Goal: Transaction & Acquisition: Book appointment/travel/reservation

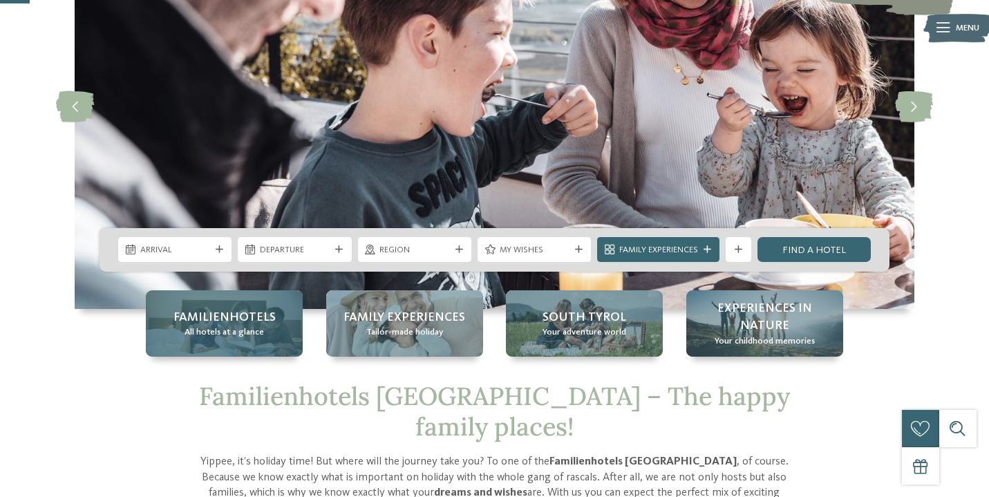
click at [247, 315] on span "Familienhotels" at bounding box center [225, 317] width 102 height 17
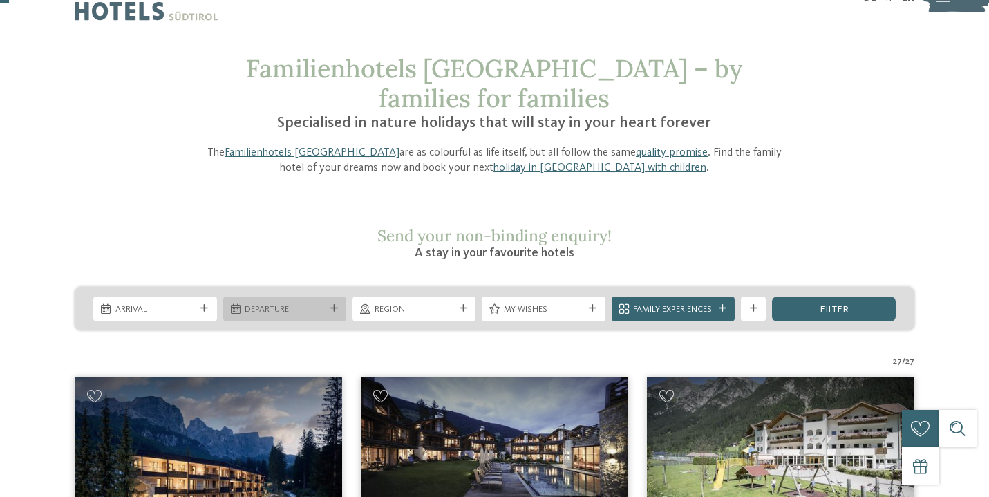
scroll to position [55, 0]
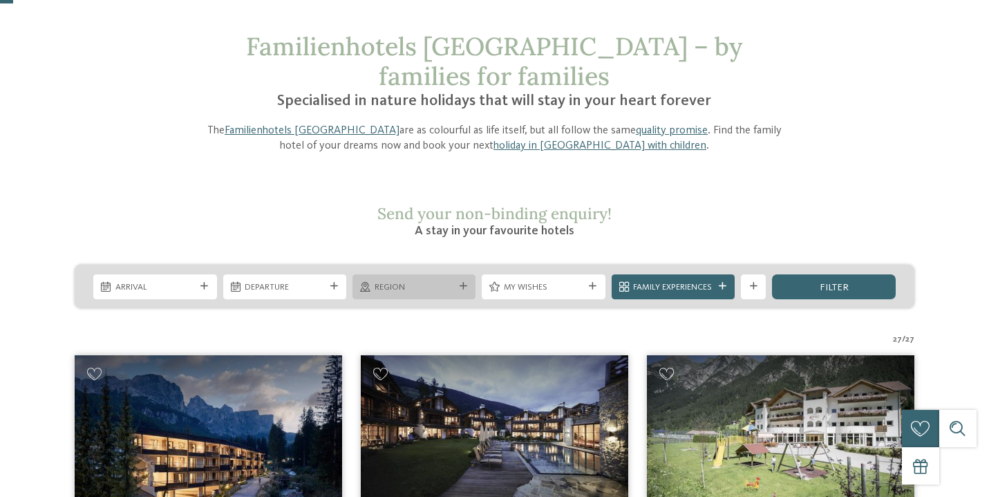
click at [457, 283] on div at bounding box center [463, 287] width 12 height 8
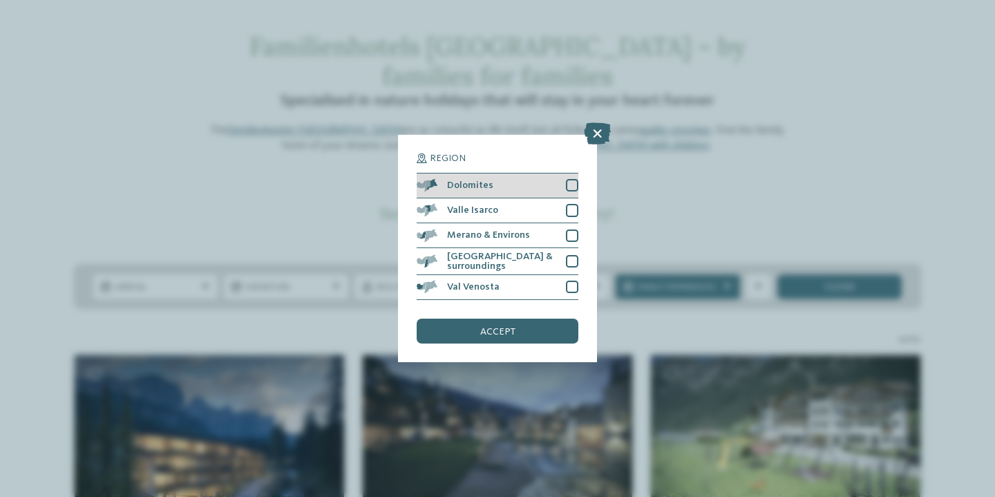
click at [570, 179] on div at bounding box center [572, 185] width 12 height 12
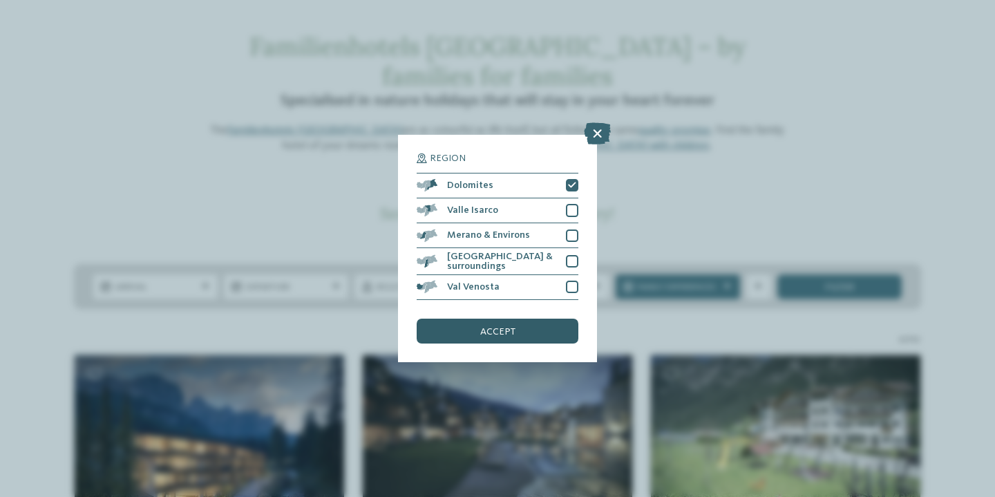
click at [475, 319] on div "accept" at bounding box center [498, 331] width 162 height 25
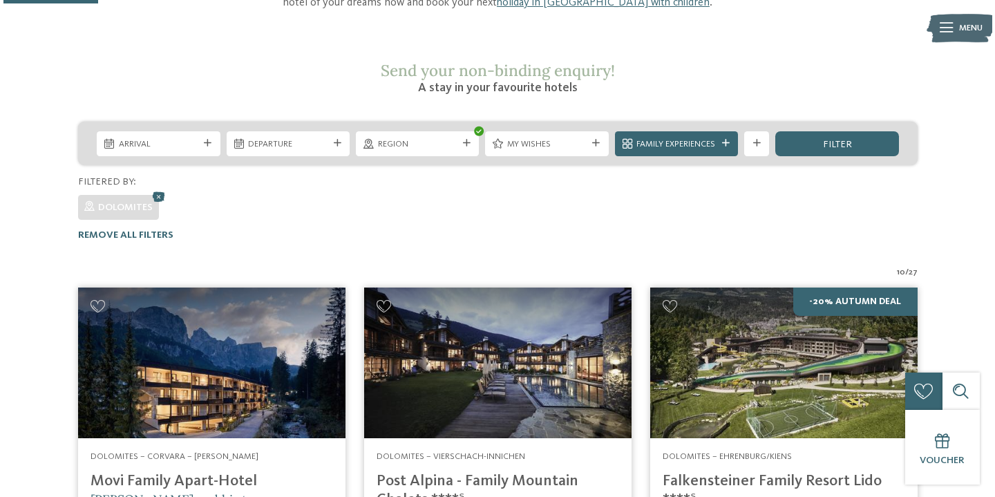
scroll to position [194, 0]
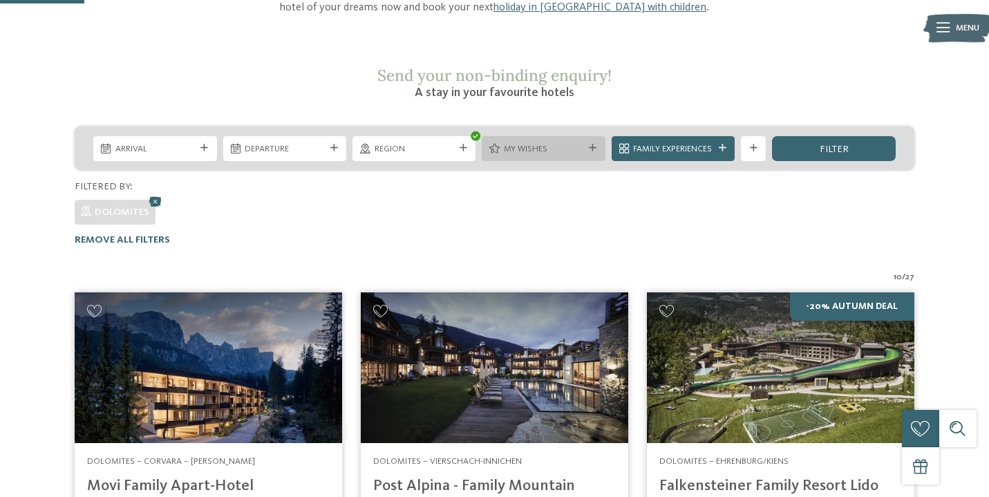
click at [585, 136] on div "My wishes" at bounding box center [543, 148] width 123 height 25
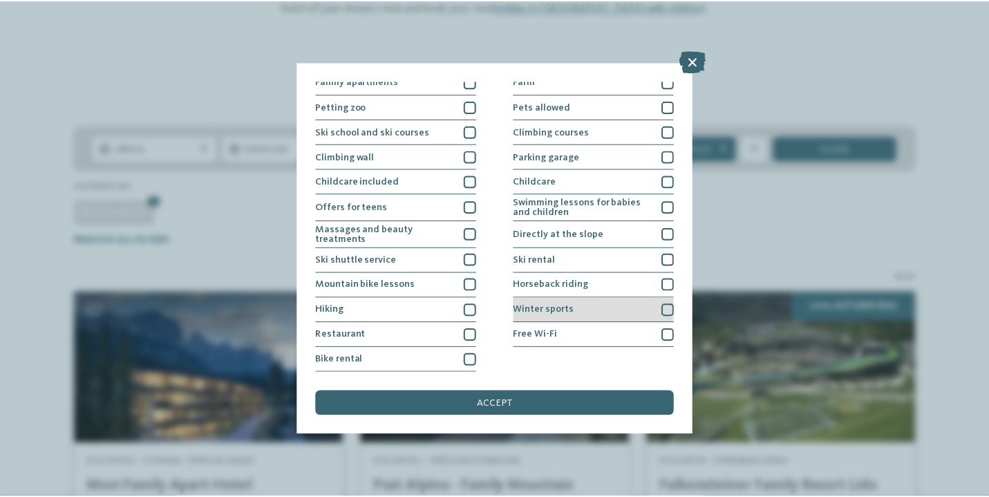
scroll to position [192, 0]
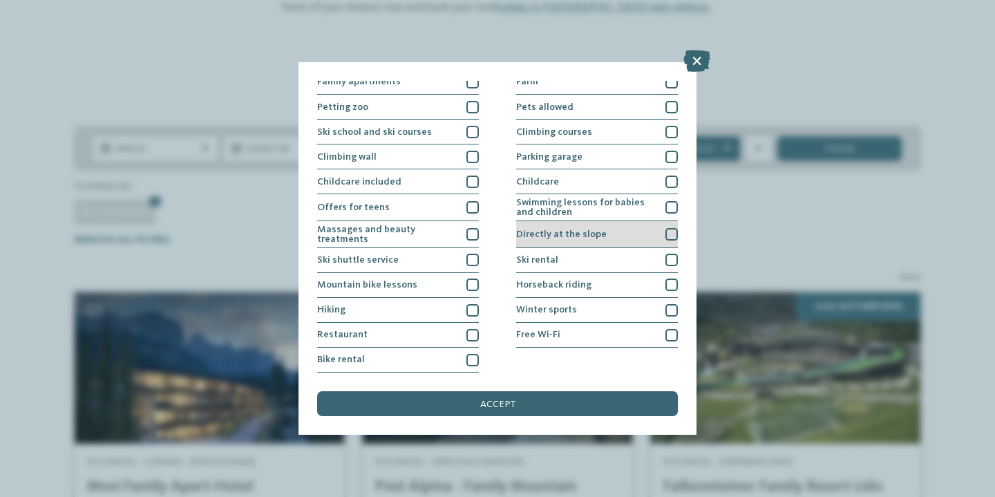
click at [667, 228] on div at bounding box center [672, 234] width 12 height 12
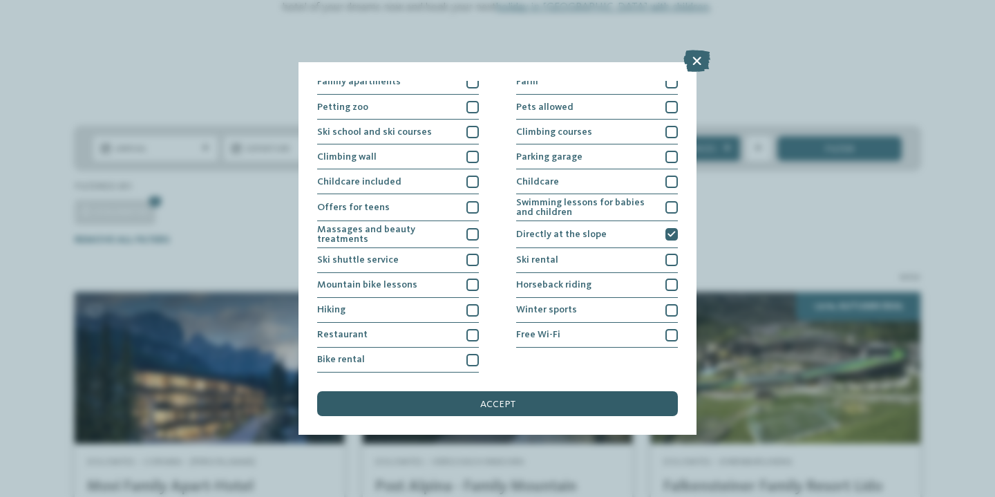
click at [595, 391] on div "accept" at bounding box center [497, 403] width 361 height 25
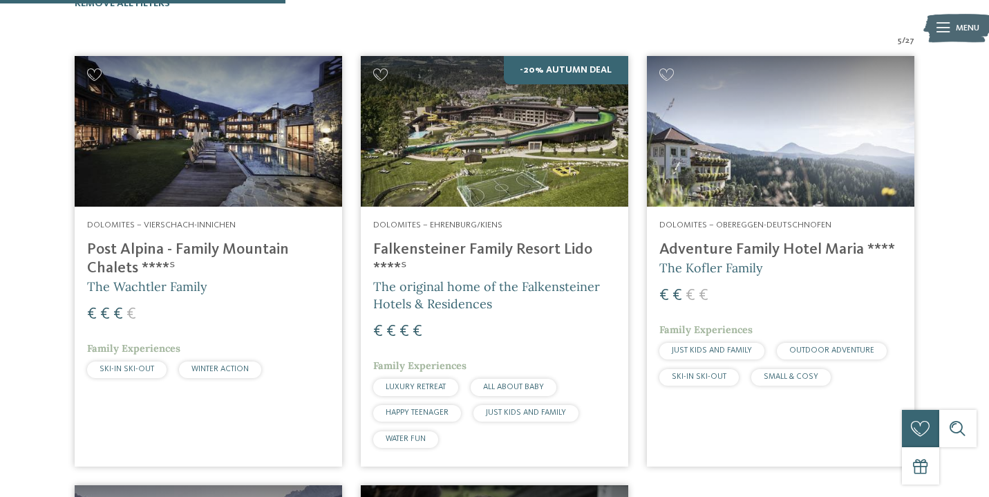
scroll to position [439, 0]
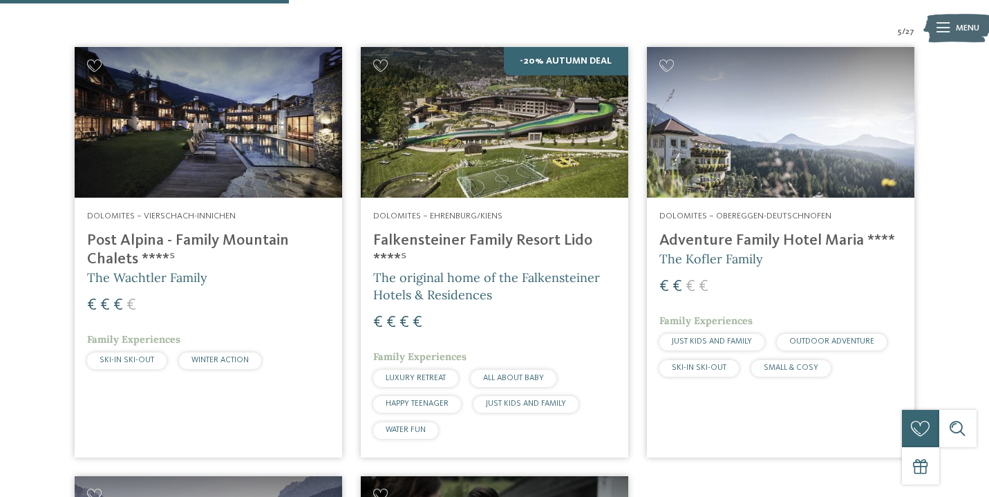
click at [183, 102] on img at bounding box center [209, 122] width 268 height 151
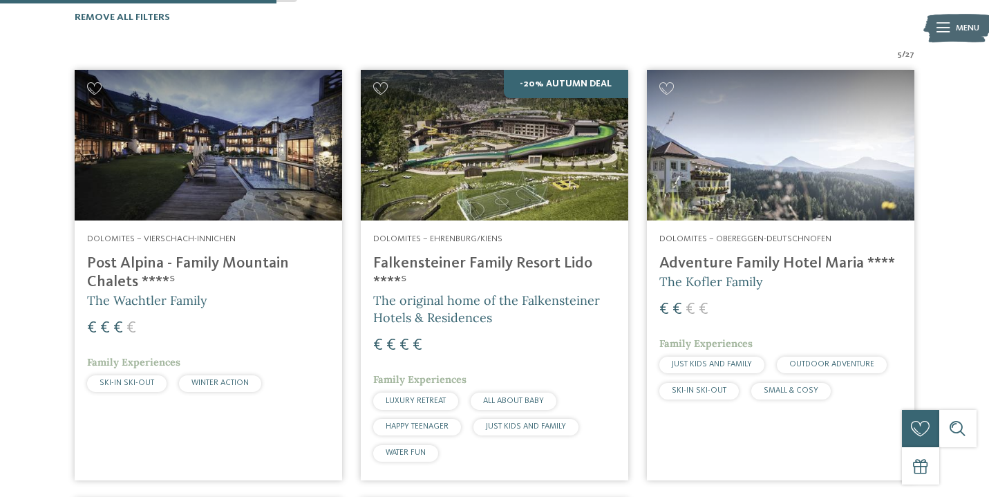
scroll to position [420, 0]
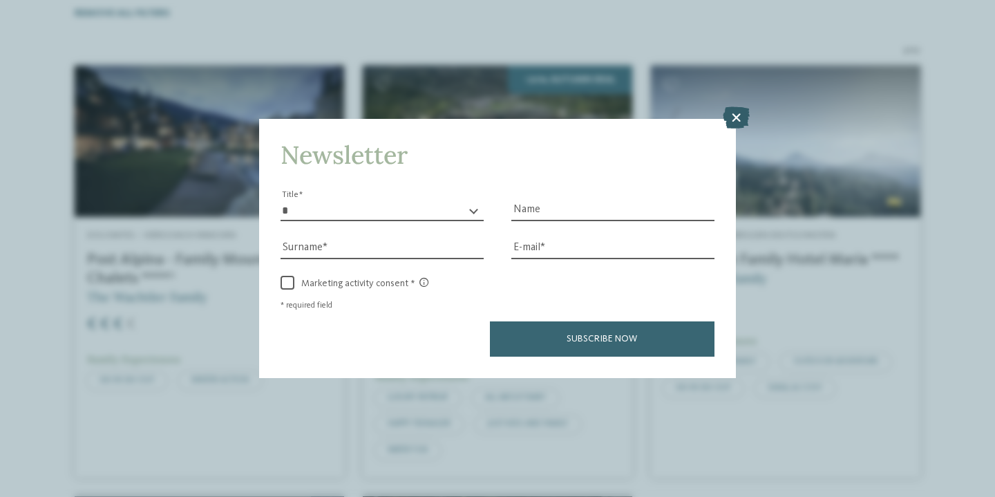
click at [736, 106] on icon at bounding box center [736, 117] width 27 height 22
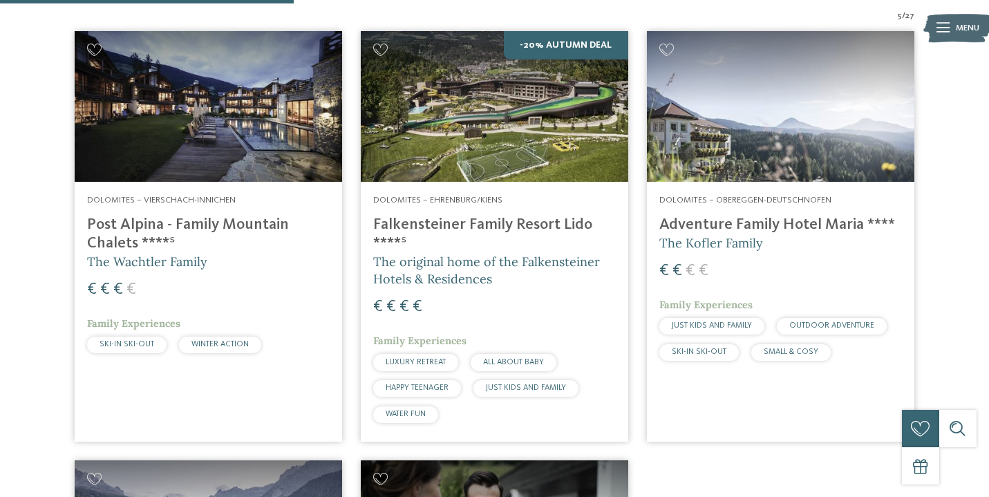
scroll to position [447, 0]
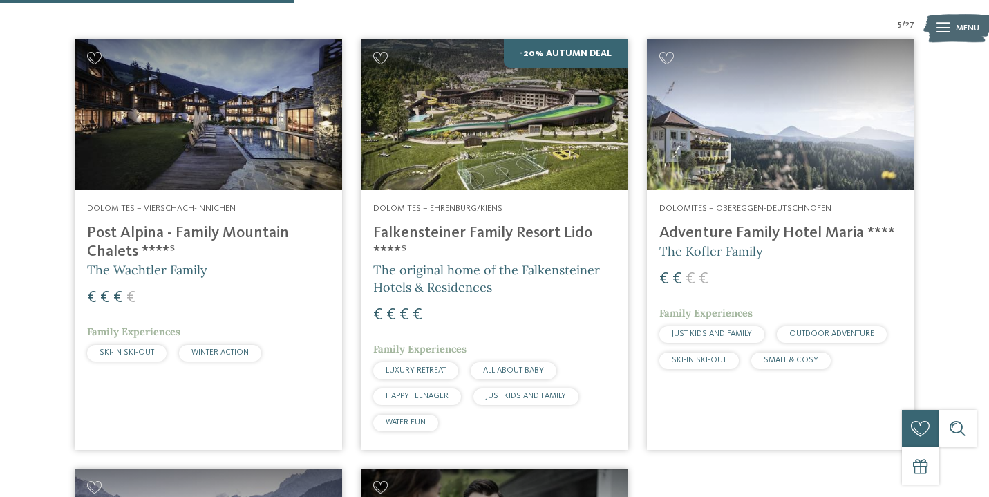
click at [788, 263] on div "Dolomites – Obereggen-Deutschnofen Adventure Family Hotel Maria **** The Kofler…" at bounding box center [781, 289] width 268 height 198
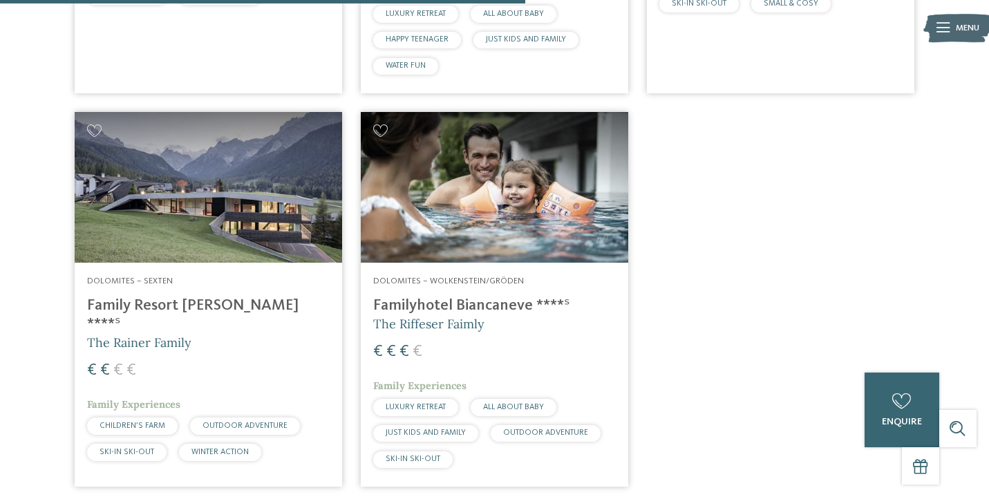
scroll to position [759, 0]
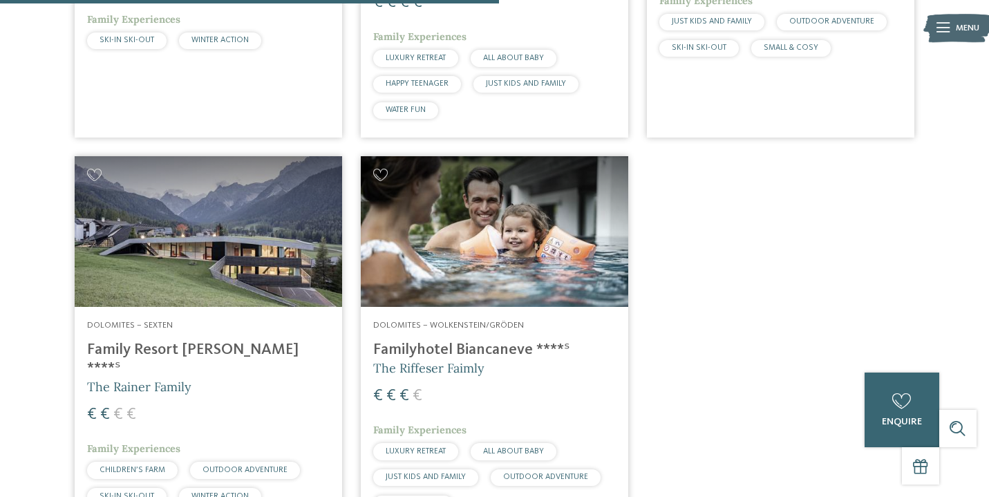
click at [146, 179] on img at bounding box center [209, 231] width 268 height 151
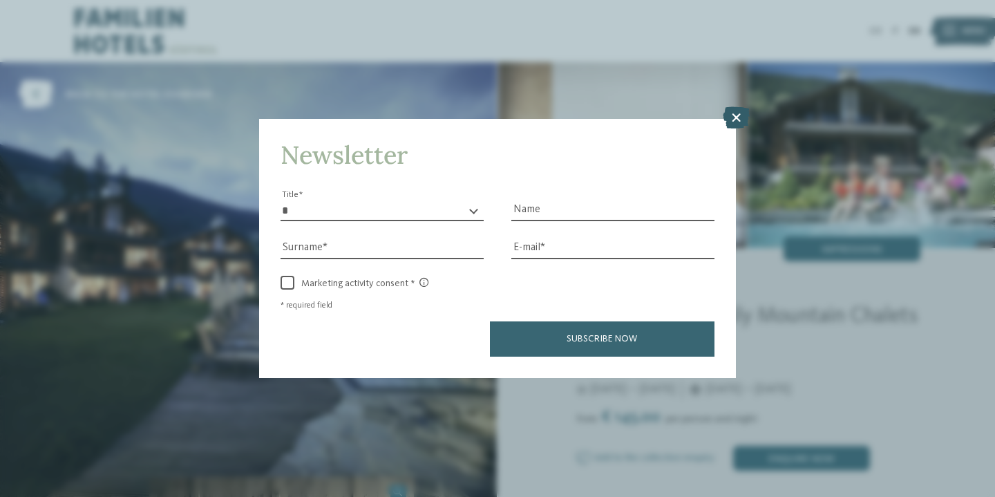
click at [744, 106] on icon at bounding box center [736, 117] width 27 height 22
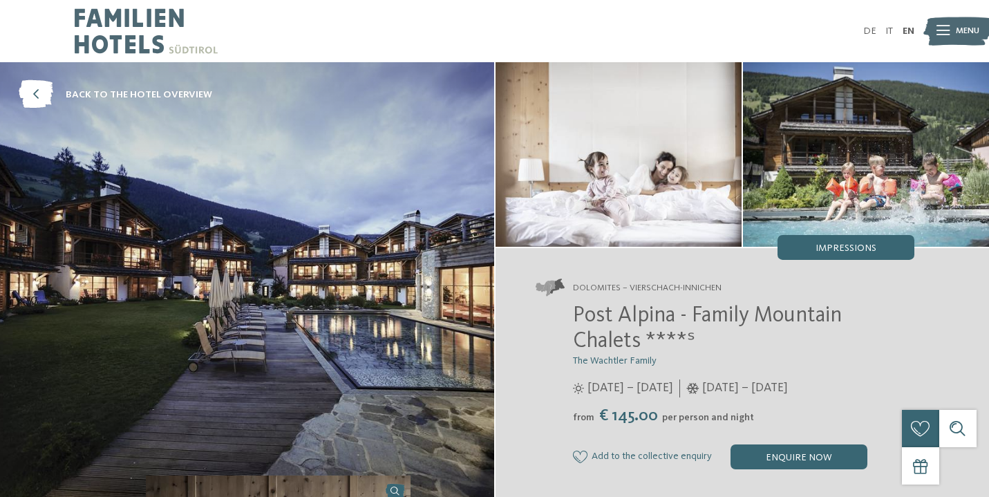
click at [415, 233] on img at bounding box center [247, 281] width 494 height 438
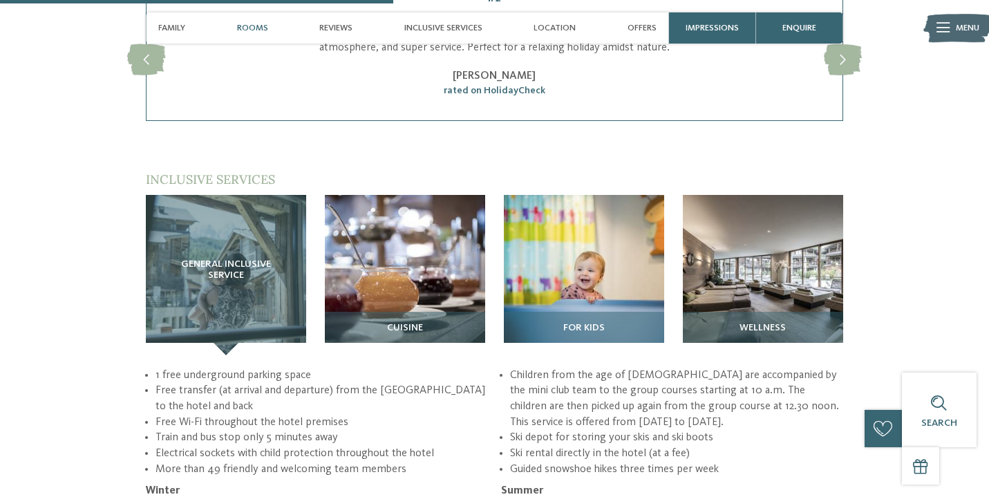
scroll to position [1557, 0]
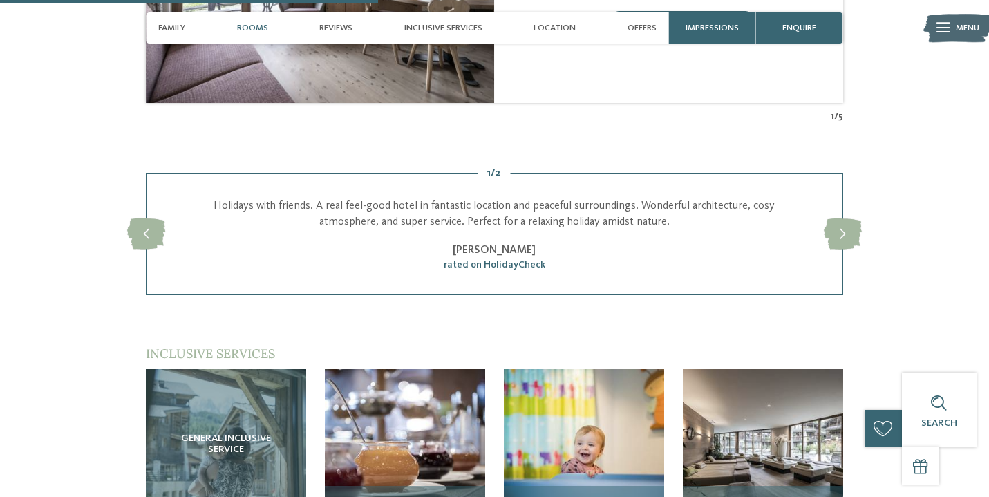
click at [259, 31] on span "Rooms" at bounding box center [252, 28] width 31 height 10
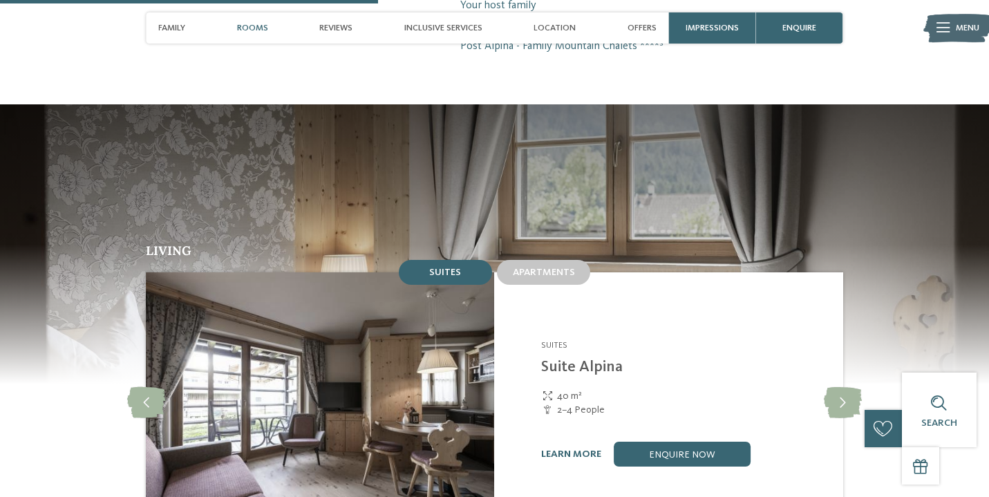
scroll to position [1103, 0]
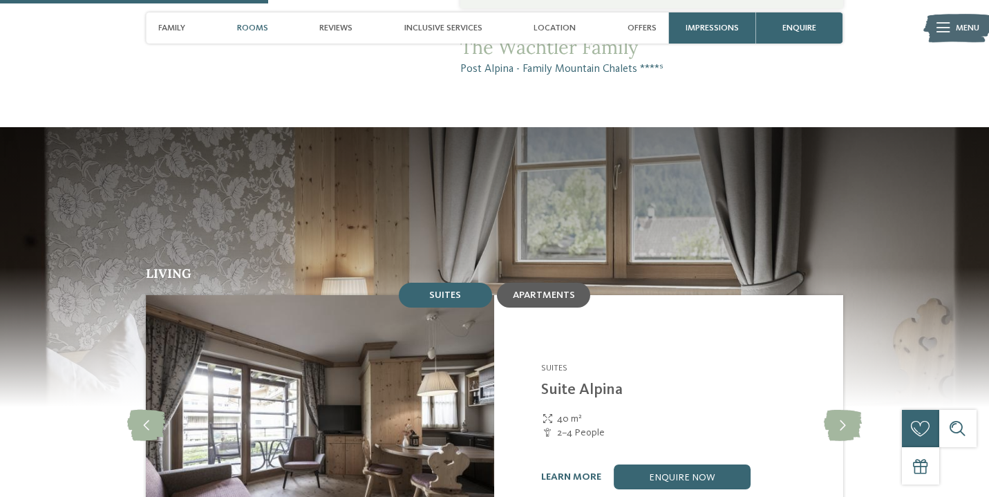
click at [516, 290] on span "Apartments" at bounding box center [544, 295] width 62 height 10
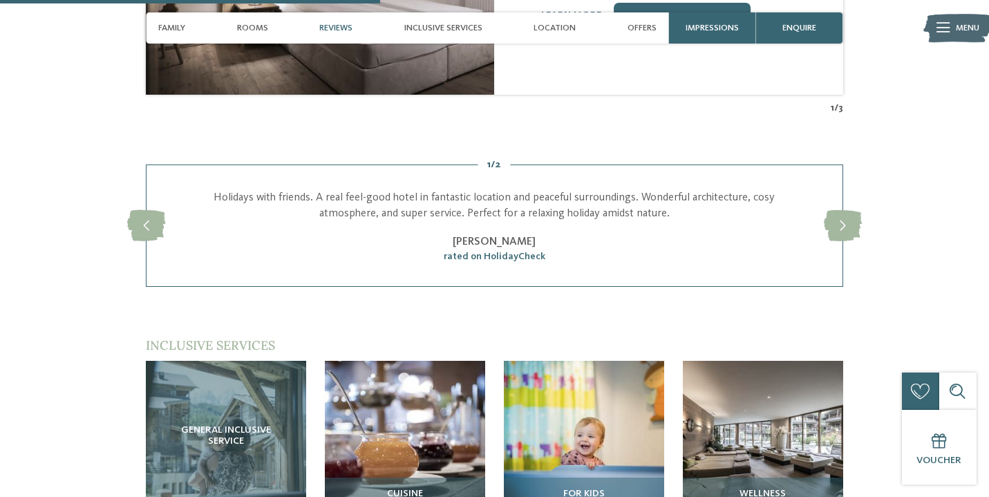
scroll to position [1564, 0]
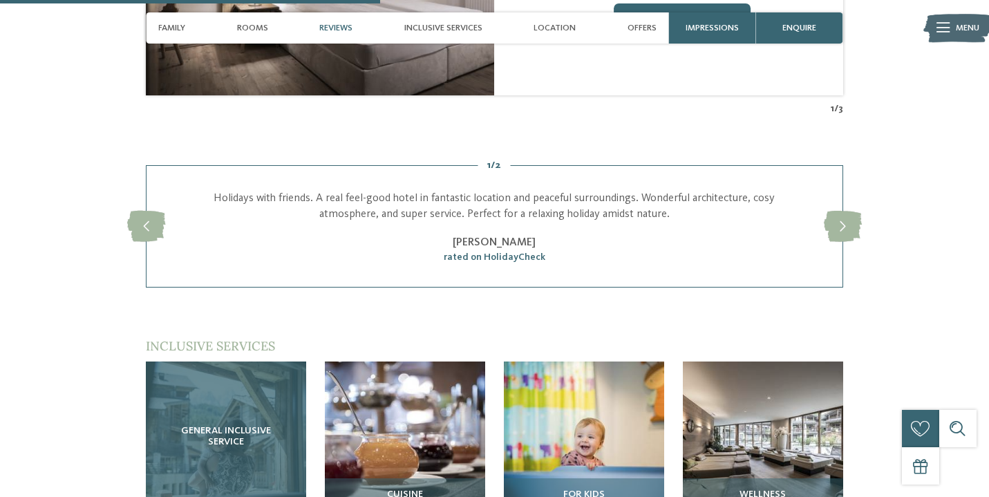
click at [283, 362] on div "General inclusive service" at bounding box center [226, 442] width 160 height 160
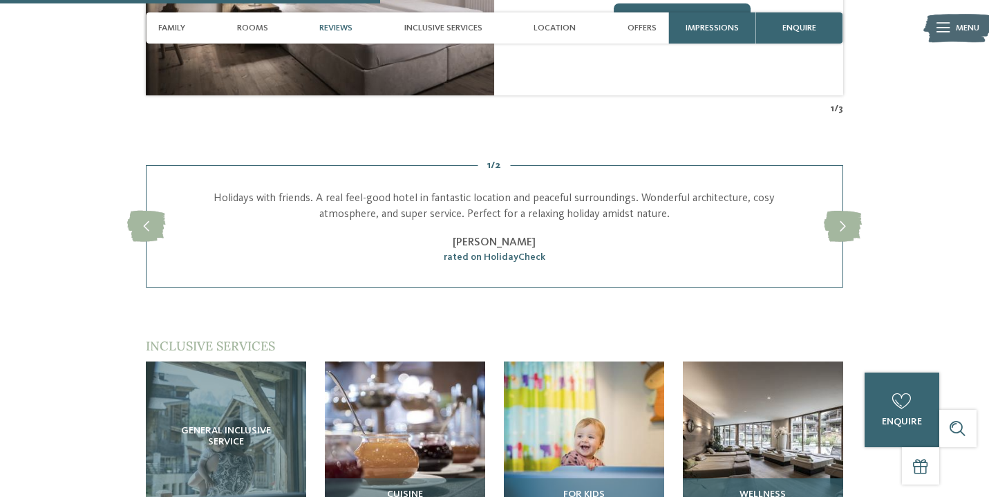
click at [796, 416] on img at bounding box center [763, 442] width 160 height 160
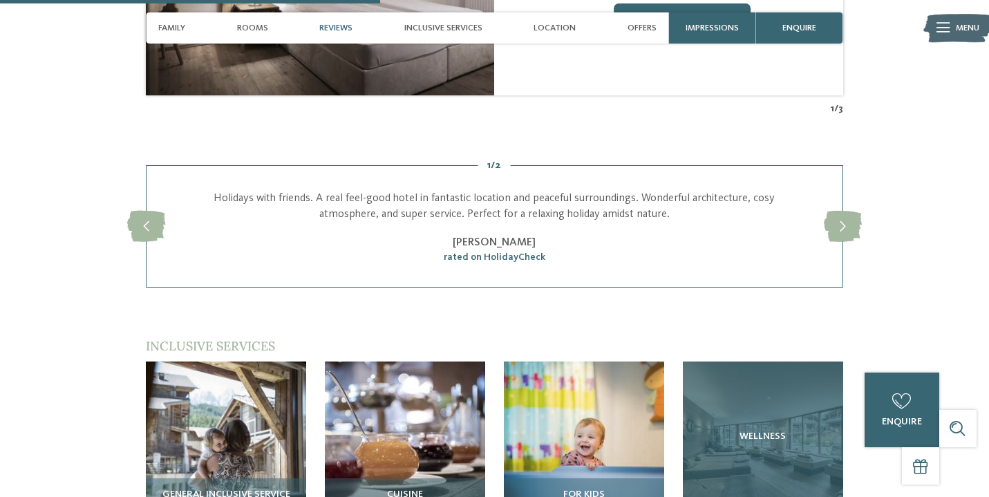
click at [796, 416] on div "Wellness" at bounding box center [763, 442] width 160 height 160
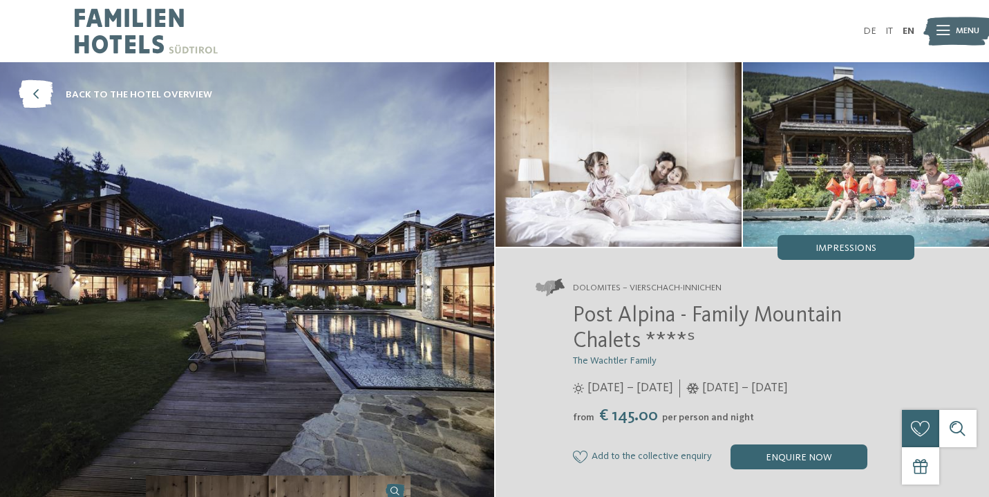
scroll to position [0, 0]
click at [835, 245] on span "Impressions" at bounding box center [846, 248] width 61 height 10
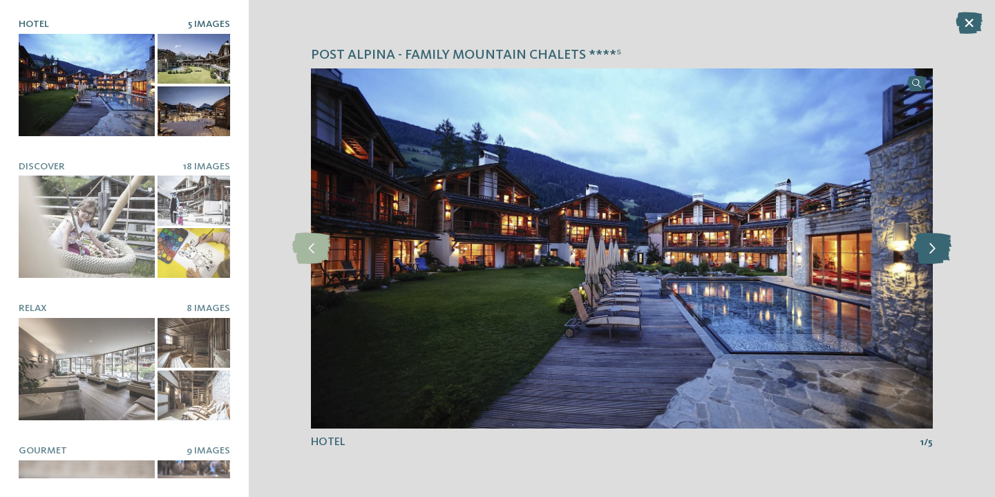
click at [930, 252] on icon at bounding box center [933, 248] width 38 height 31
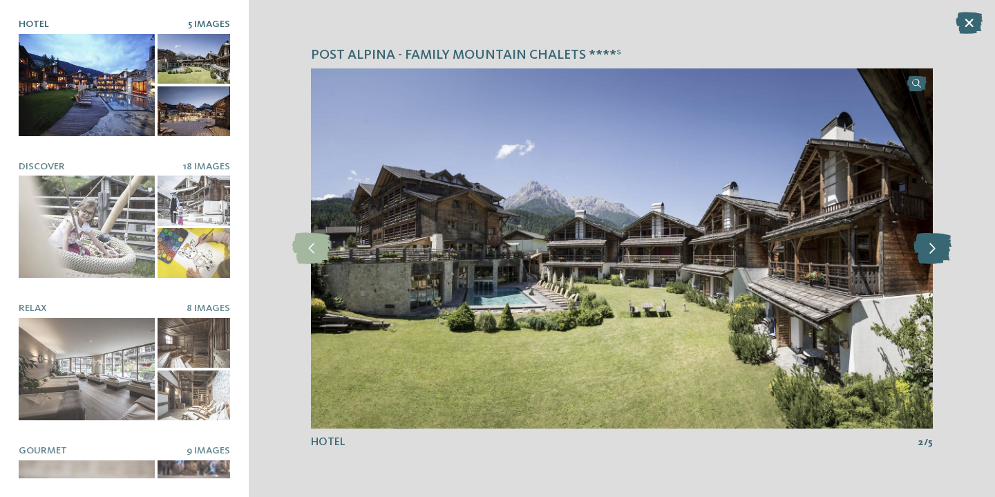
click at [930, 252] on icon at bounding box center [933, 248] width 38 height 31
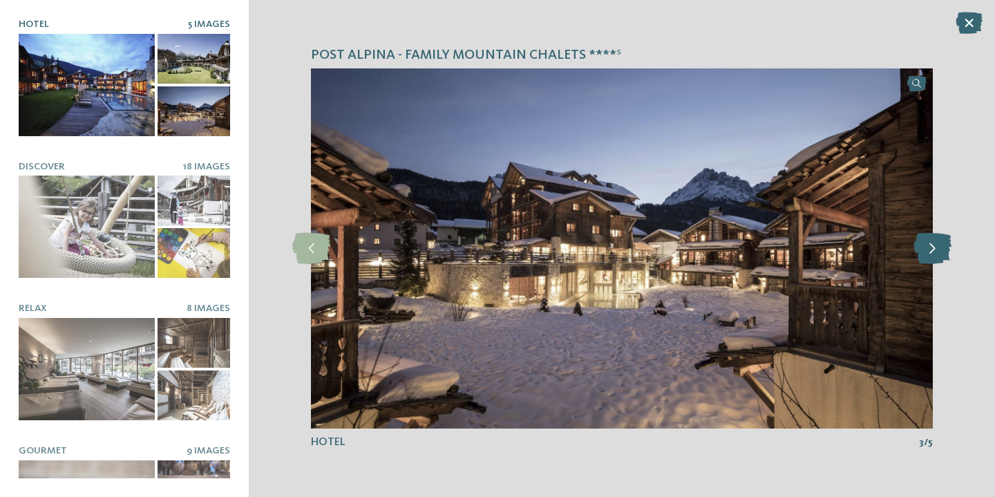
click at [930, 252] on icon at bounding box center [933, 248] width 38 height 31
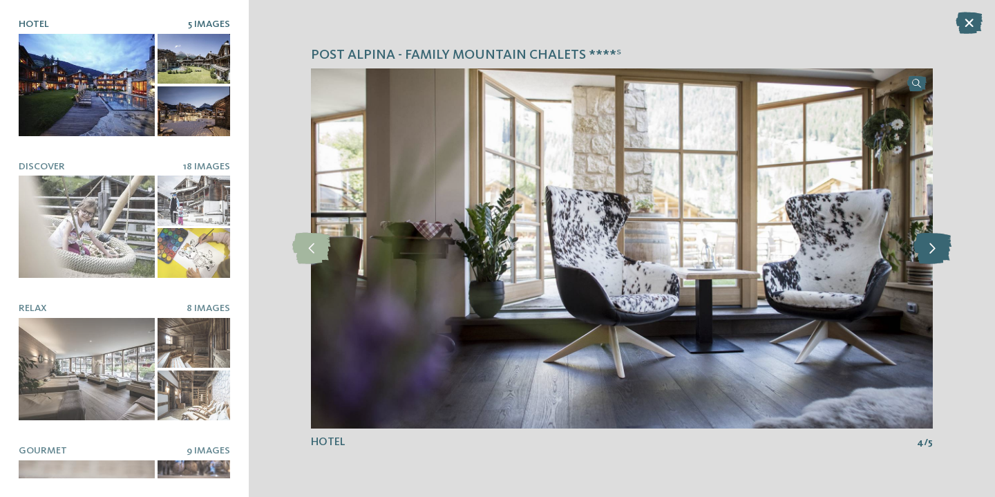
click at [930, 252] on icon at bounding box center [933, 248] width 38 height 31
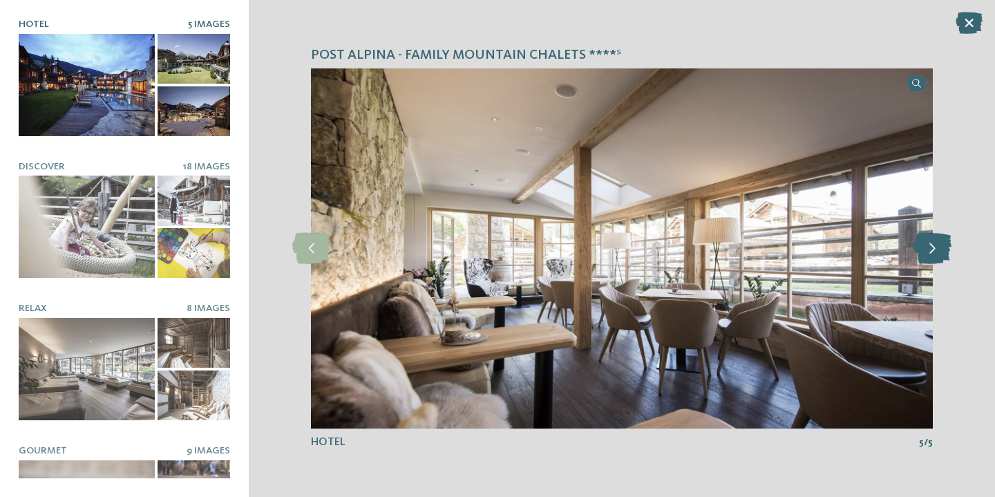
click at [930, 252] on icon at bounding box center [933, 248] width 38 height 31
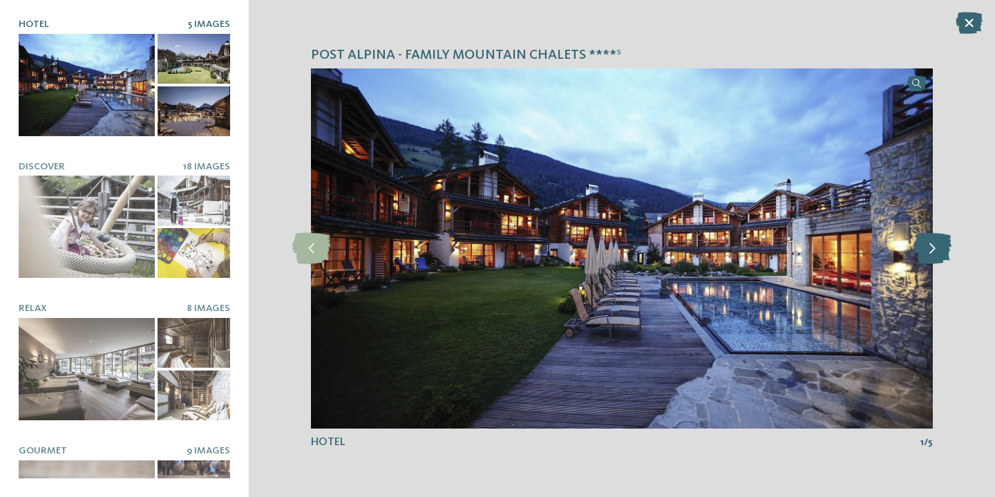
click at [930, 252] on icon at bounding box center [933, 248] width 38 height 31
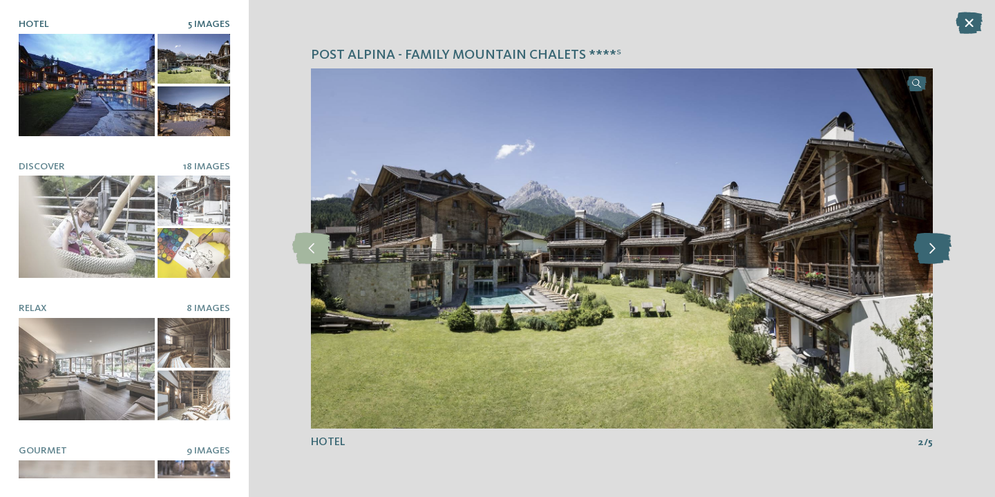
click at [930, 252] on icon at bounding box center [933, 248] width 38 height 31
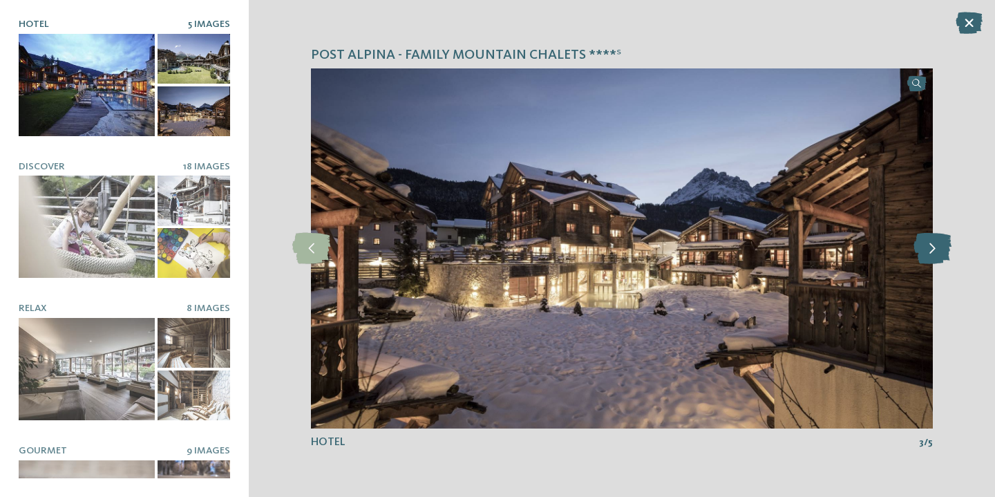
click at [930, 252] on icon at bounding box center [933, 248] width 38 height 31
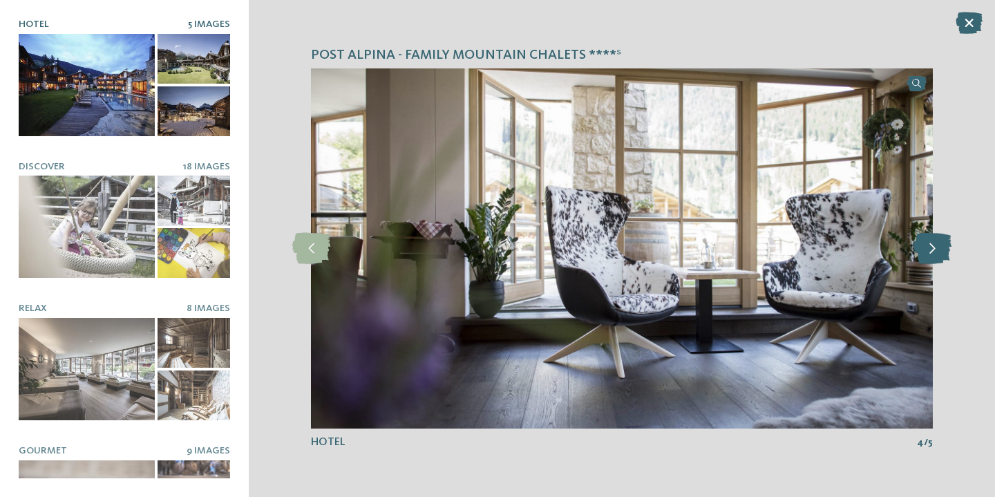
click at [930, 252] on icon at bounding box center [933, 248] width 38 height 31
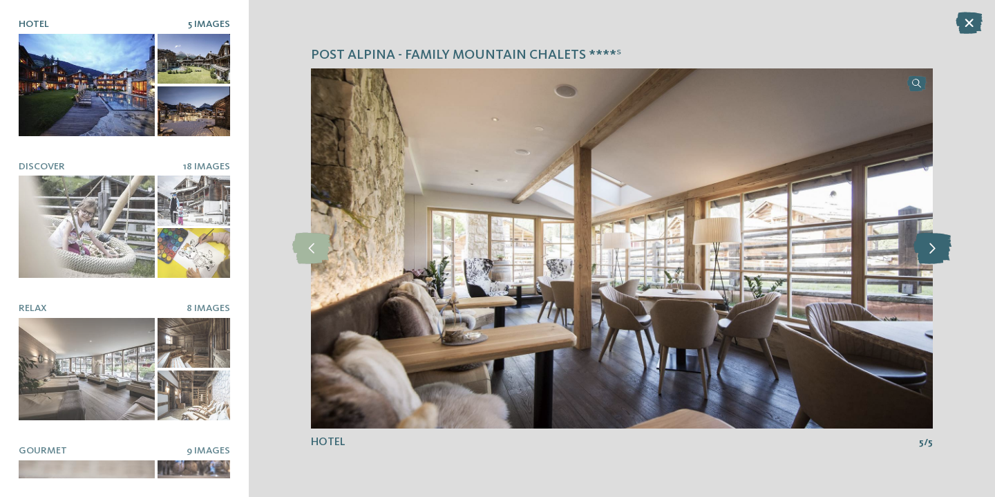
click at [930, 252] on icon at bounding box center [933, 248] width 38 height 31
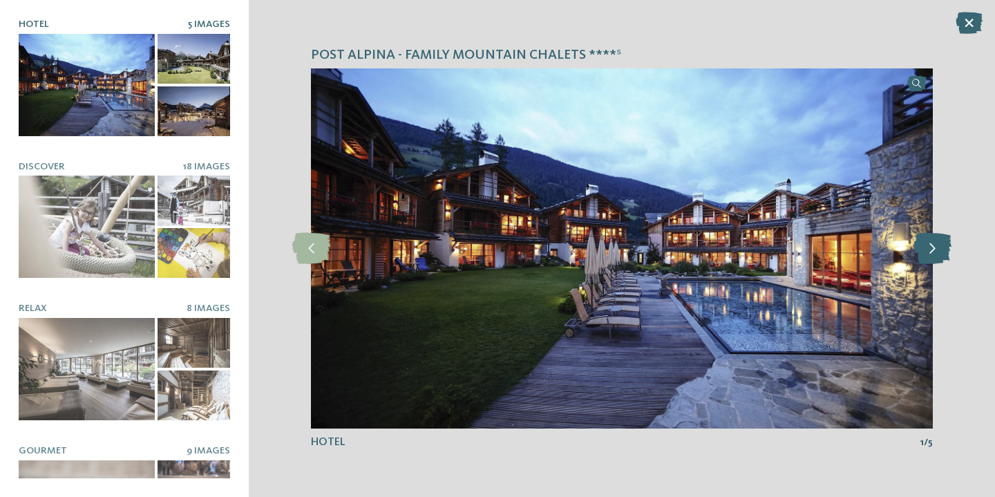
click at [930, 252] on icon at bounding box center [933, 248] width 38 height 31
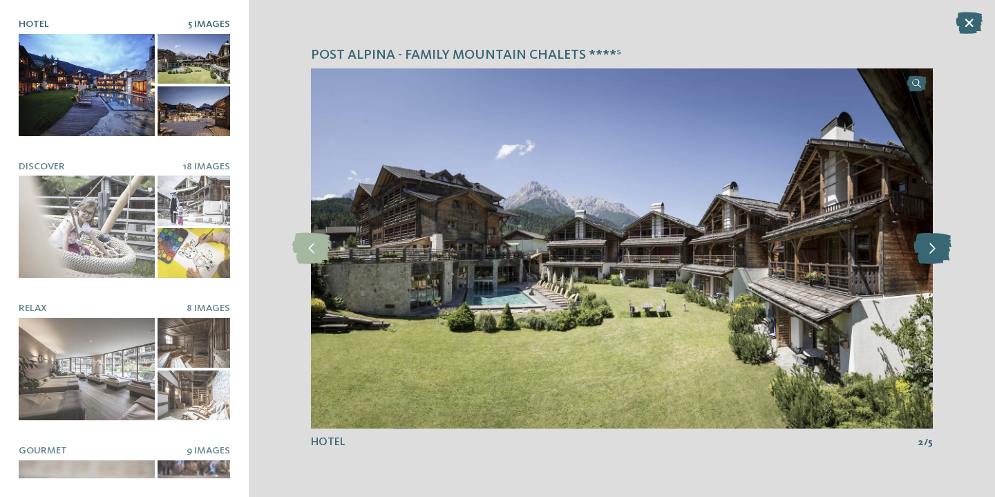
click at [930, 252] on icon at bounding box center [933, 248] width 38 height 31
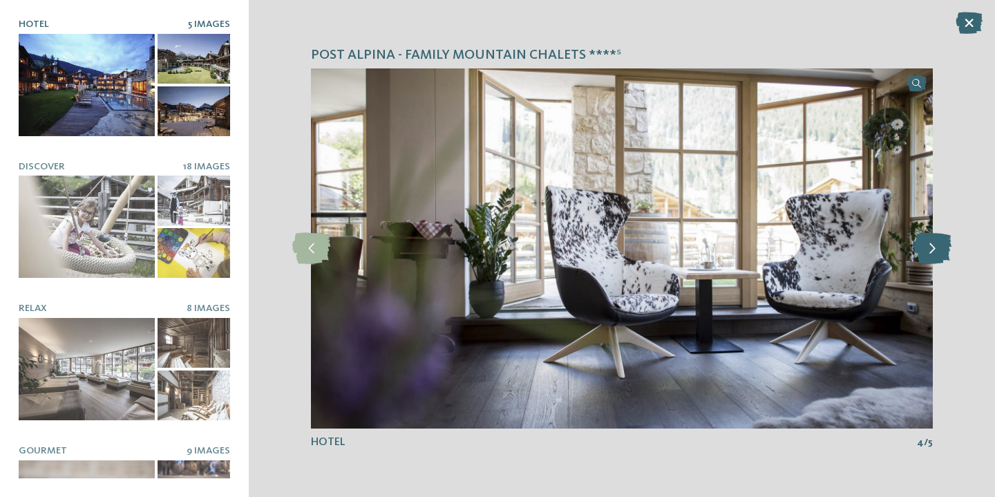
click at [930, 252] on icon at bounding box center [933, 248] width 38 height 31
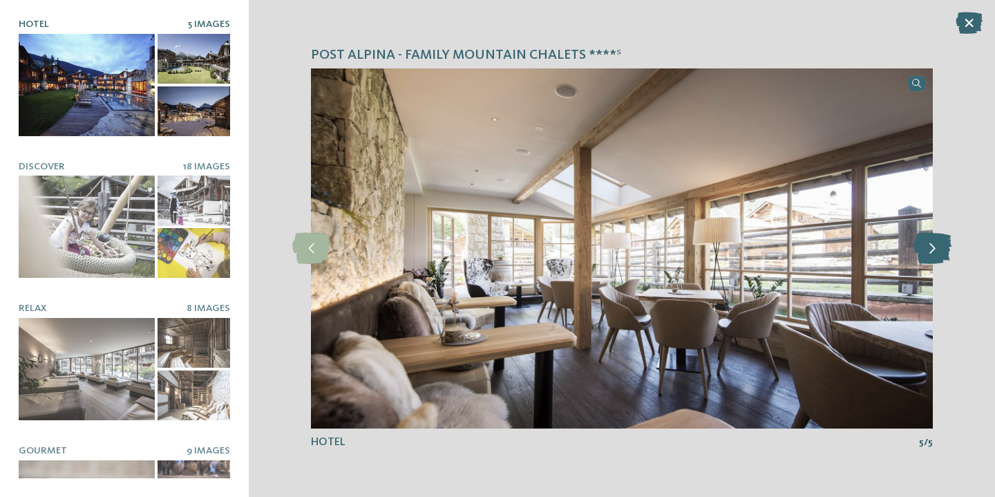
click at [930, 252] on icon at bounding box center [933, 248] width 38 height 31
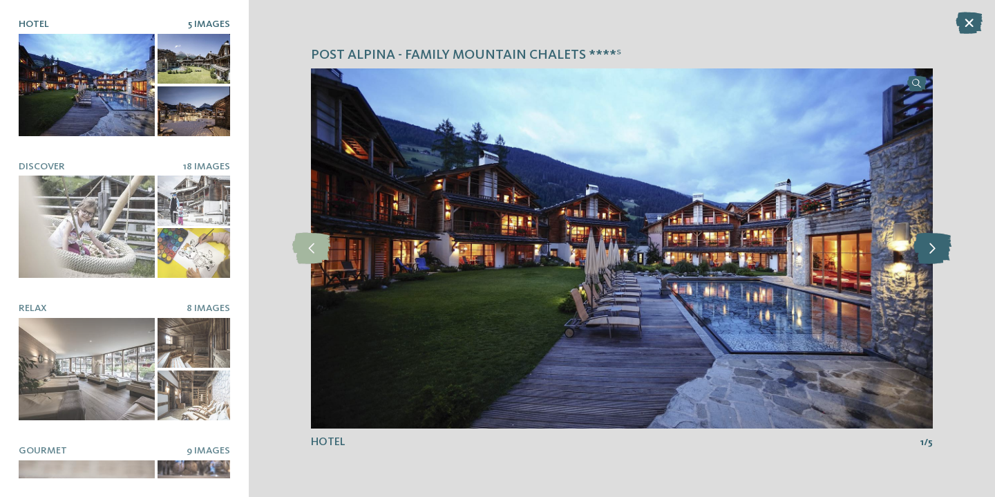
click at [930, 252] on icon at bounding box center [933, 248] width 38 height 31
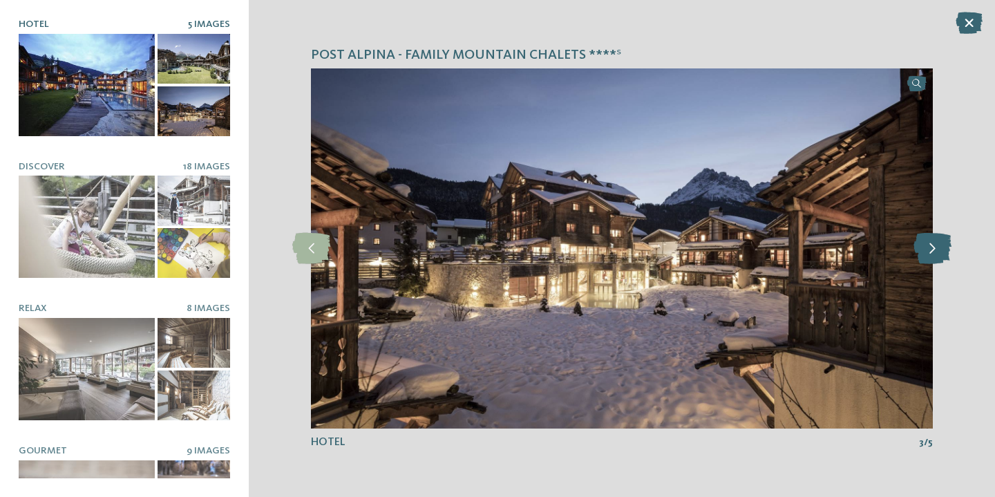
click at [930, 252] on icon at bounding box center [933, 248] width 38 height 31
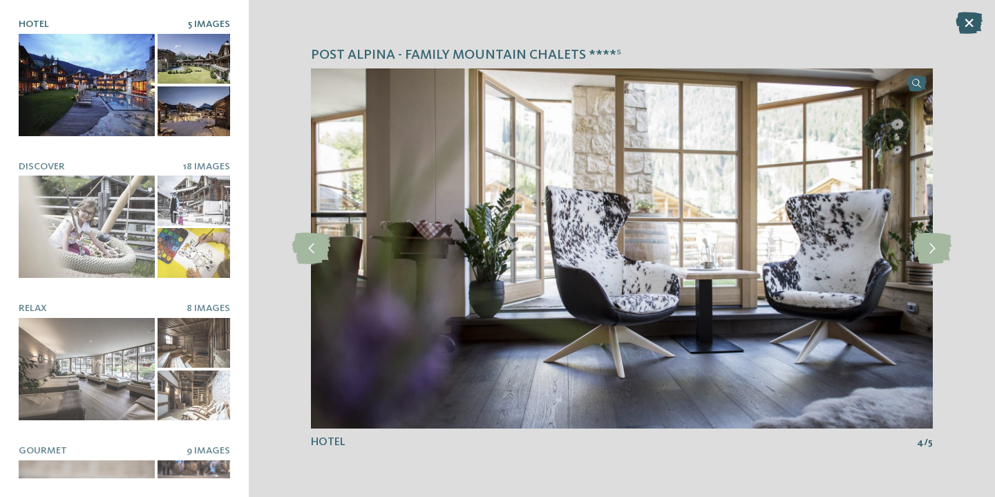
click at [965, 19] on icon at bounding box center [969, 23] width 27 height 22
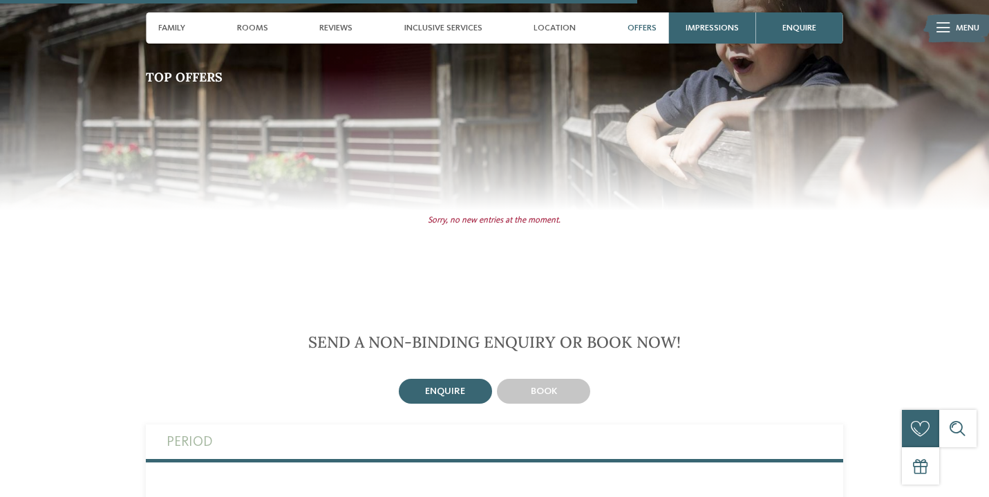
scroll to position [2126, 0]
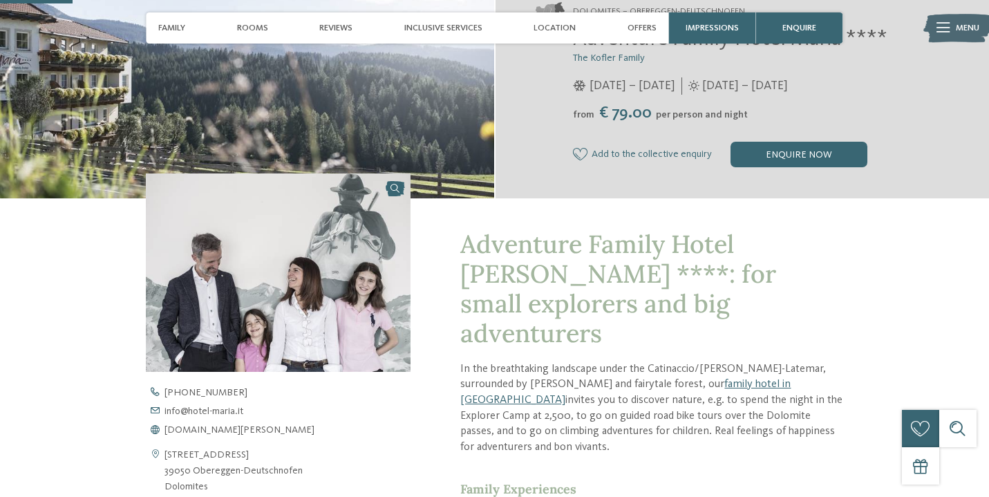
scroll to position [279, 0]
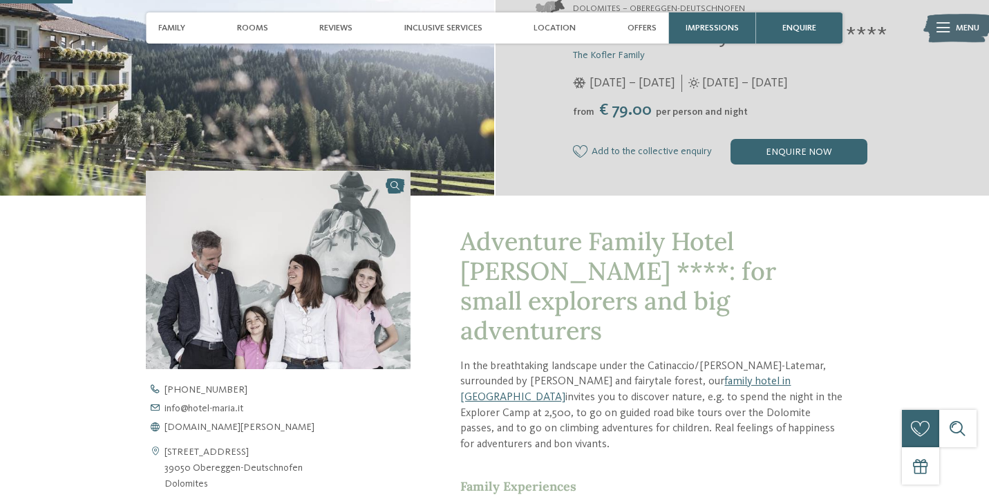
click at [290, 290] on img at bounding box center [278, 269] width 265 height 199
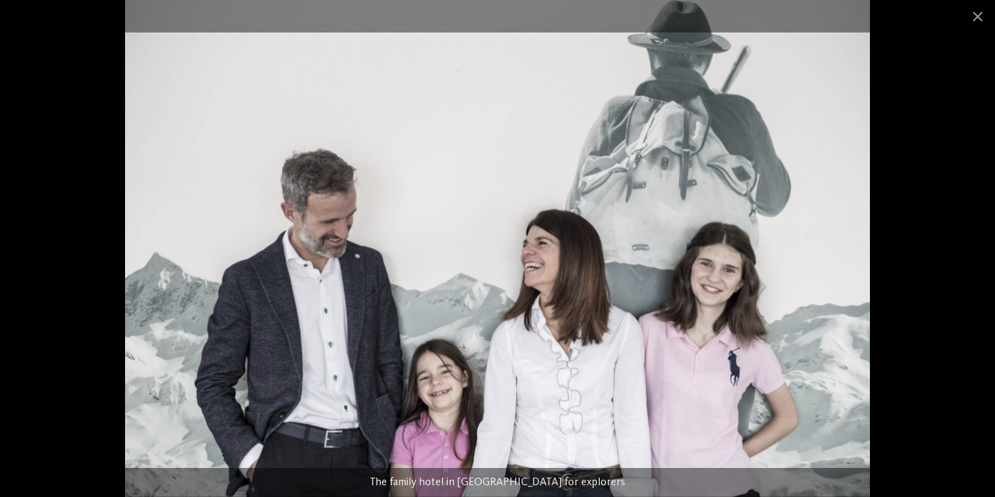
click at [831, 283] on img at bounding box center [498, 248] width 746 height 497
click at [983, 13] on span at bounding box center [978, 16] width 35 height 32
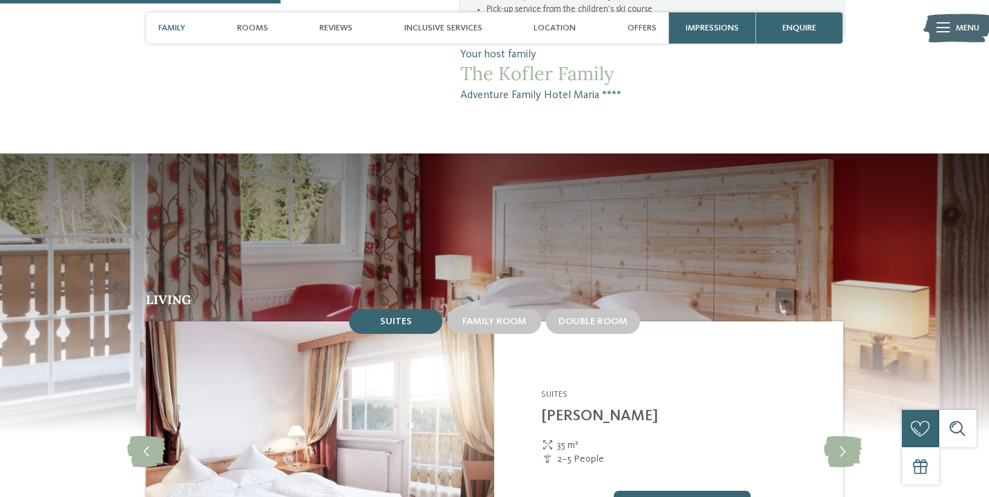
scroll to position [1137, 0]
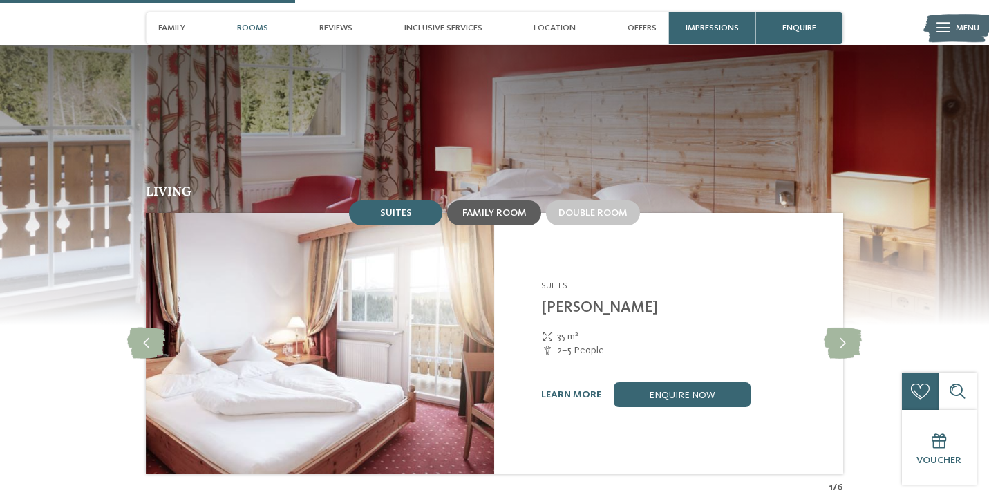
click at [471, 208] on span "Family room" at bounding box center [494, 213] width 64 height 10
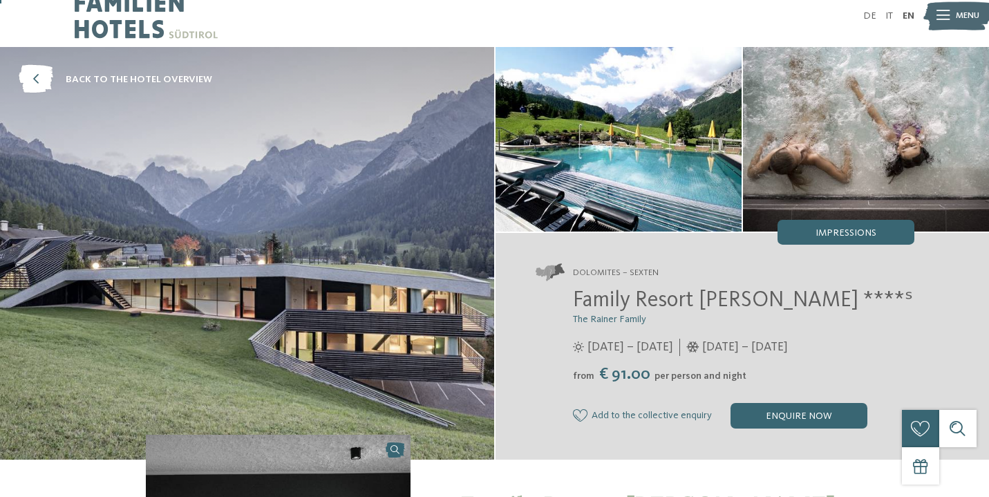
scroll to position [18, 0]
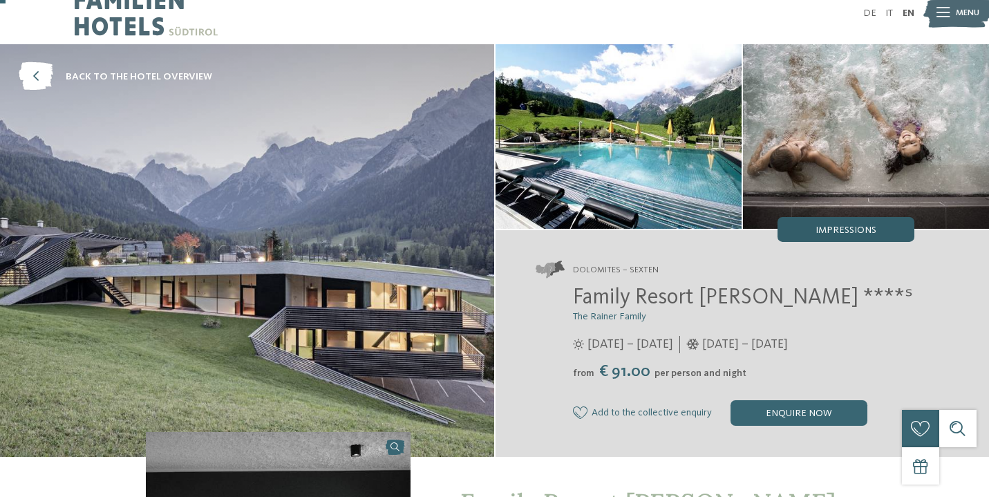
click at [868, 227] on span "Impressions" at bounding box center [846, 230] width 61 height 10
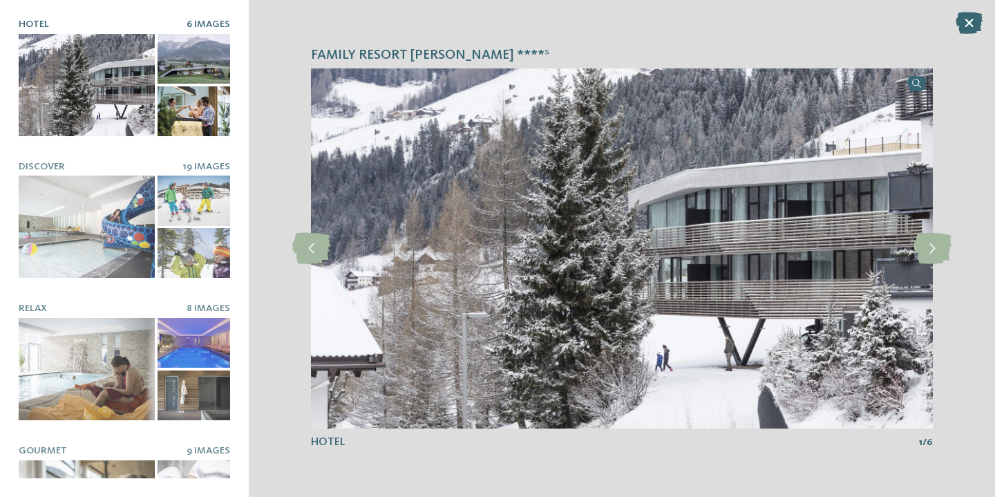
click at [101, 88] on div at bounding box center [87, 85] width 136 height 102
click at [99, 88] on div at bounding box center [87, 85] width 136 height 102
click at [187, 108] on div at bounding box center [194, 111] width 73 height 50
click at [936, 244] on icon at bounding box center [933, 248] width 38 height 31
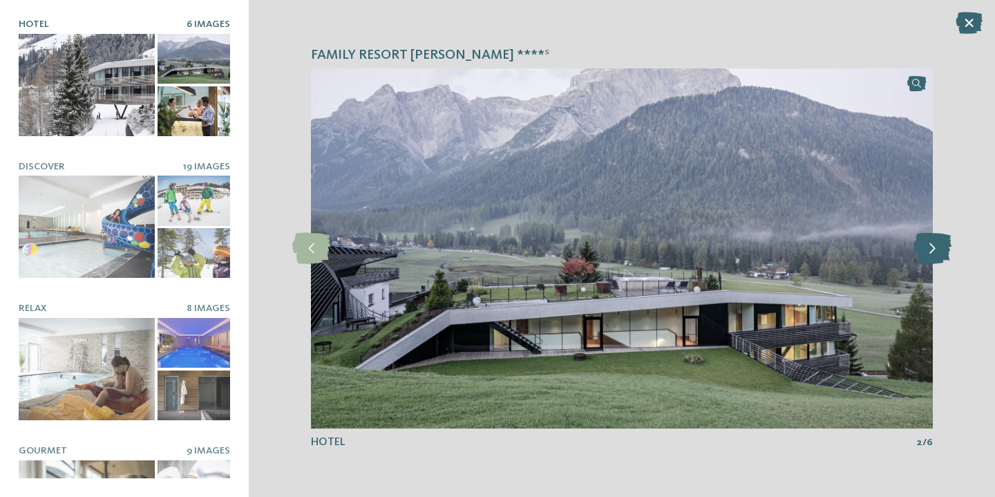
click at [935, 245] on icon at bounding box center [933, 248] width 38 height 31
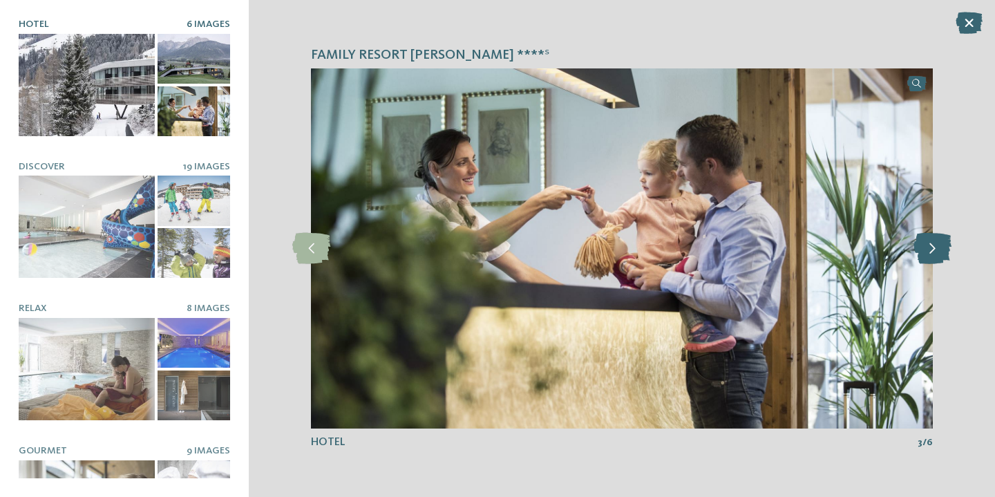
click at [935, 245] on icon at bounding box center [933, 248] width 38 height 31
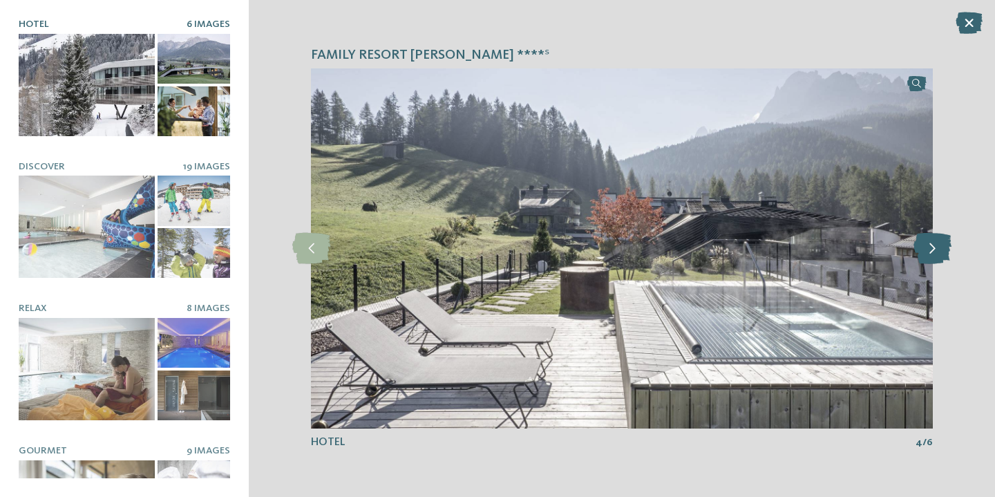
click at [935, 245] on icon at bounding box center [933, 248] width 38 height 31
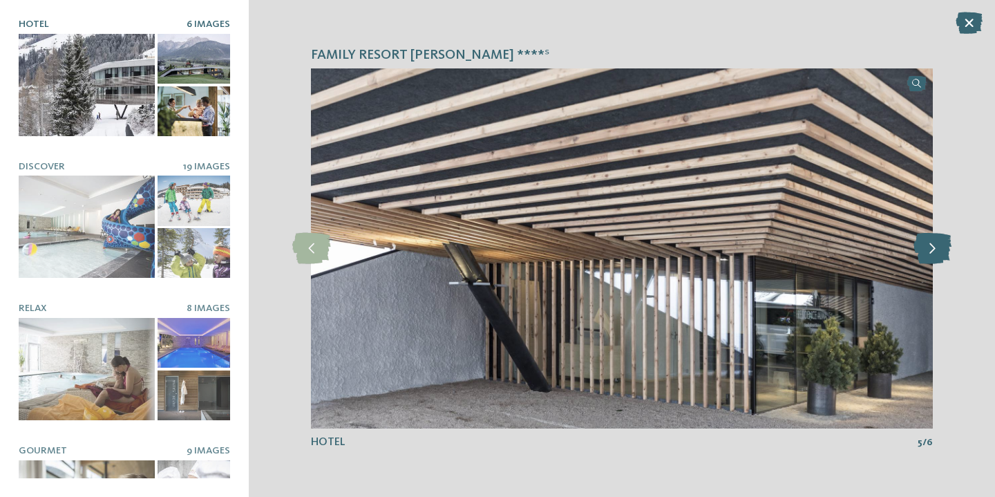
click at [935, 245] on icon at bounding box center [933, 248] width 38 height 31
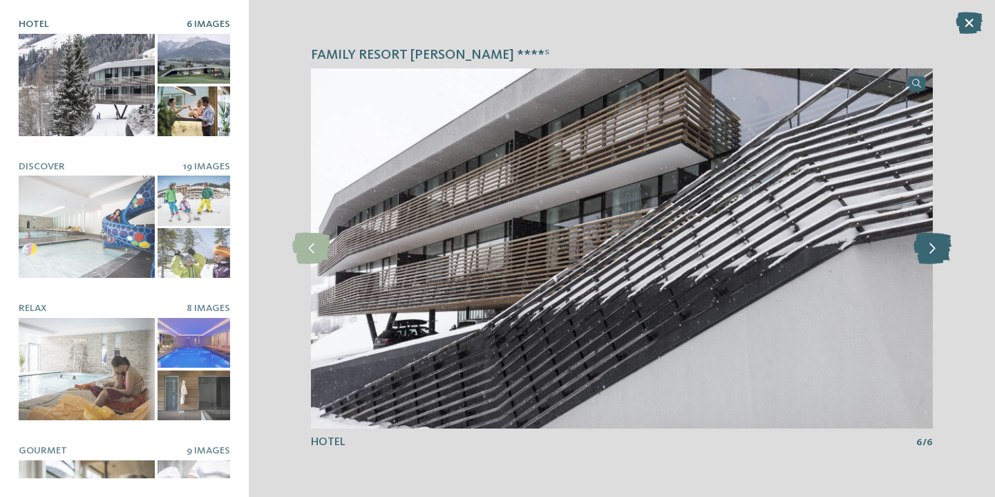
click at [935, 245] on icon at bounding box center [933, 248] width 38 height 31
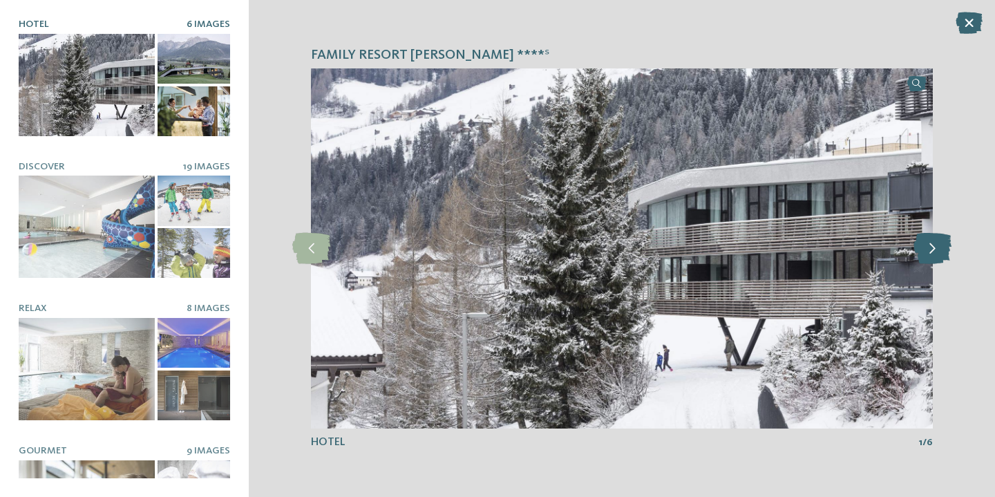
click at [935, 245] on icon at bounding box center [933, 248] width 38 height 31
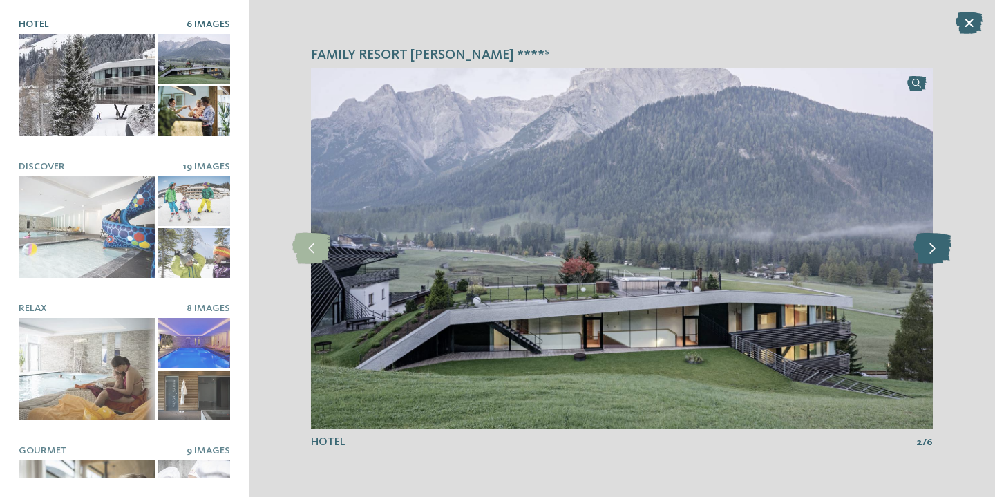
click at [935, 245] on icon at bounding box center [933, 248] width 38 height 31
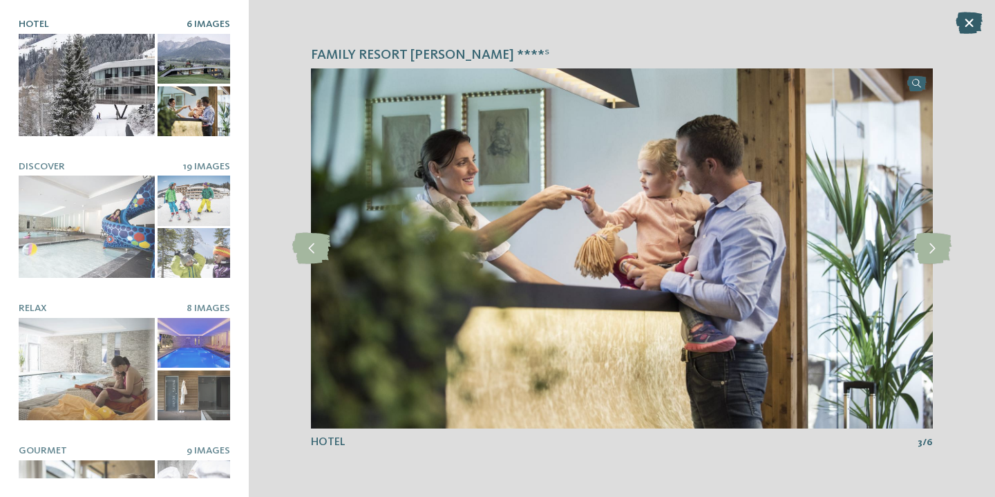
click at [965, 24] on icon at bounding box center [969, 23] width 27 height 22
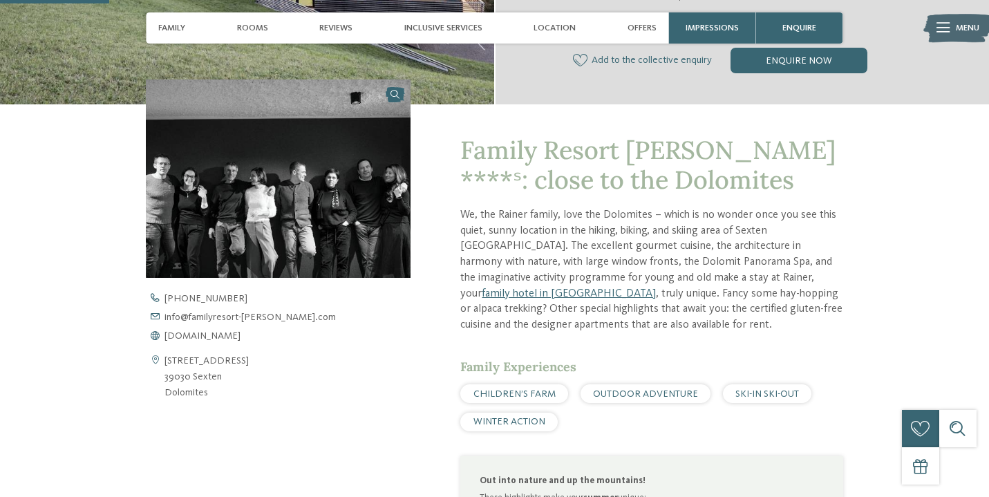
scroll to position [371, 0]
click at [241, 331] on span "www.familyresort-rainer.com" at bounding box center [203, 336] width 76 height 10
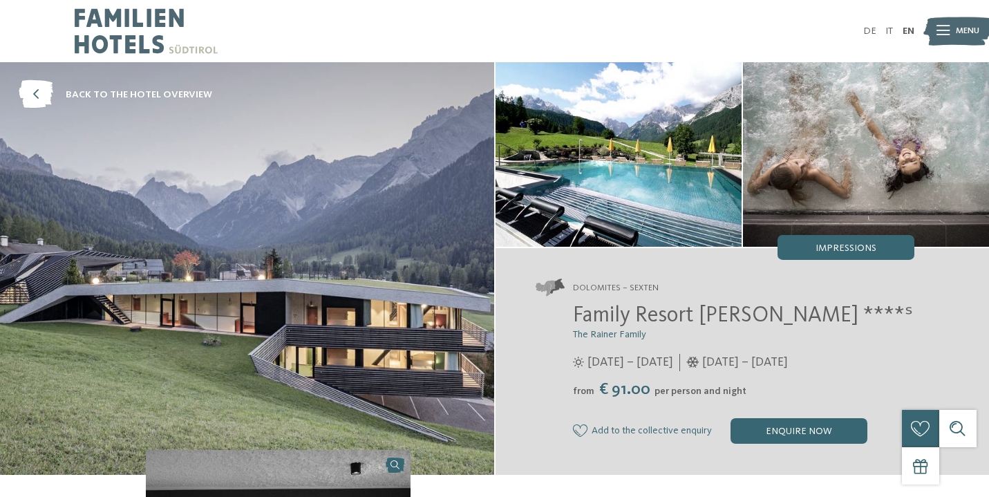
scroll to position [0, 0]
